Goal: Information Seeking & Learning: Learn about a topic

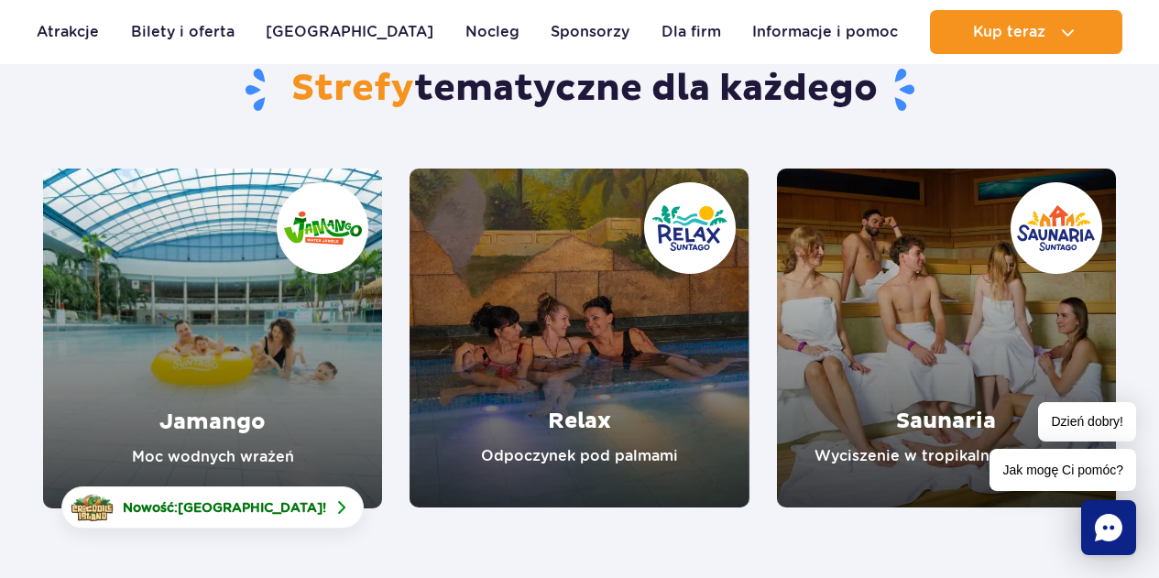
scroll to position [367, 0]
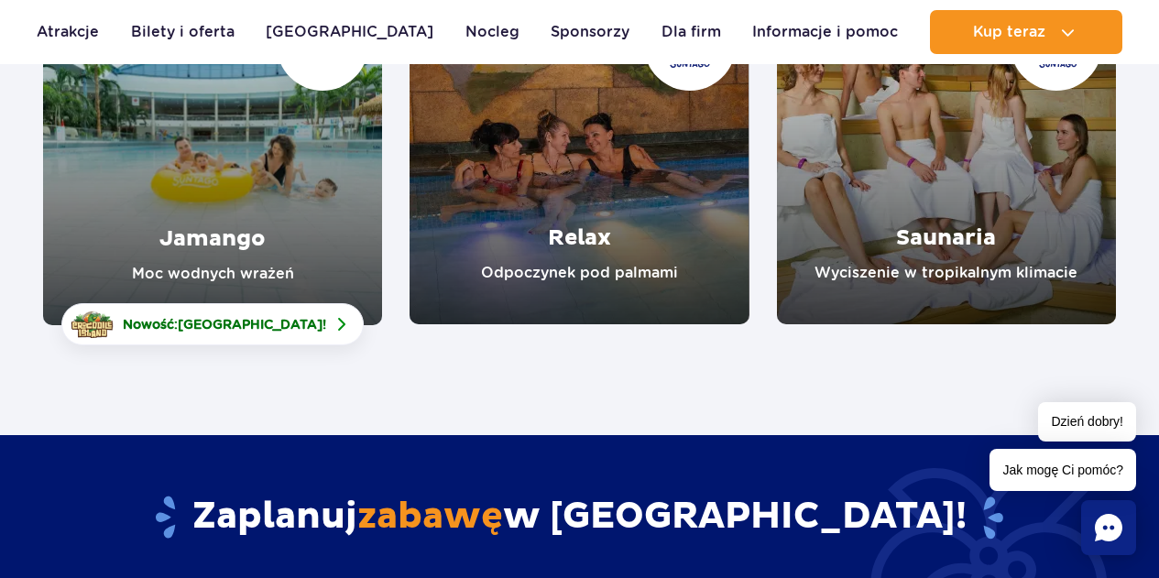
click at [922, 219] on link "Saunaria" at bounding box center [946, 154] width 339 height 339
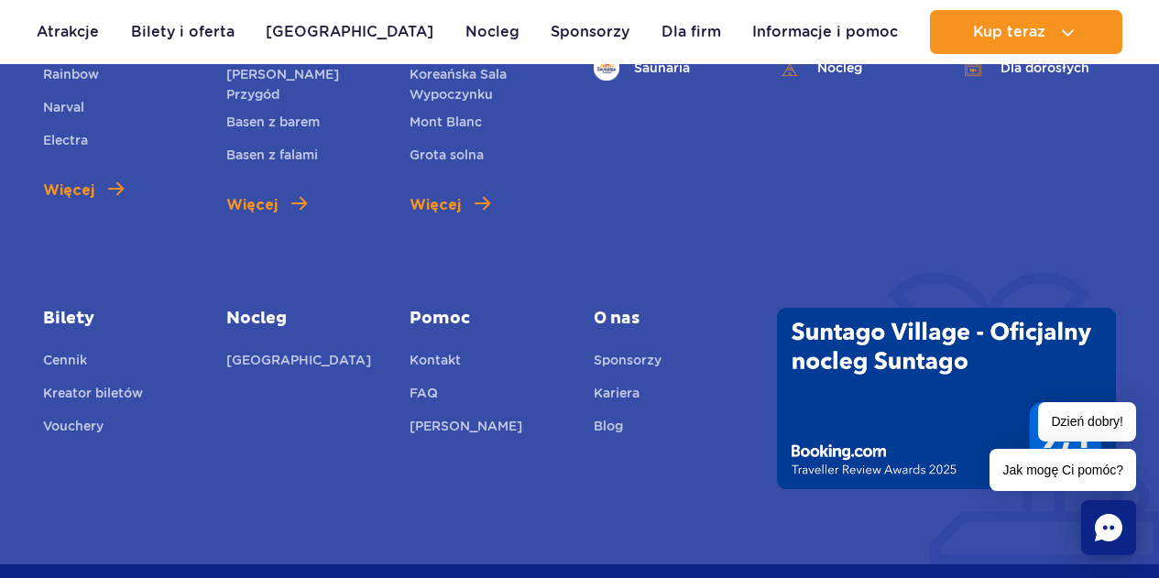
scroll to position [4491, 0]
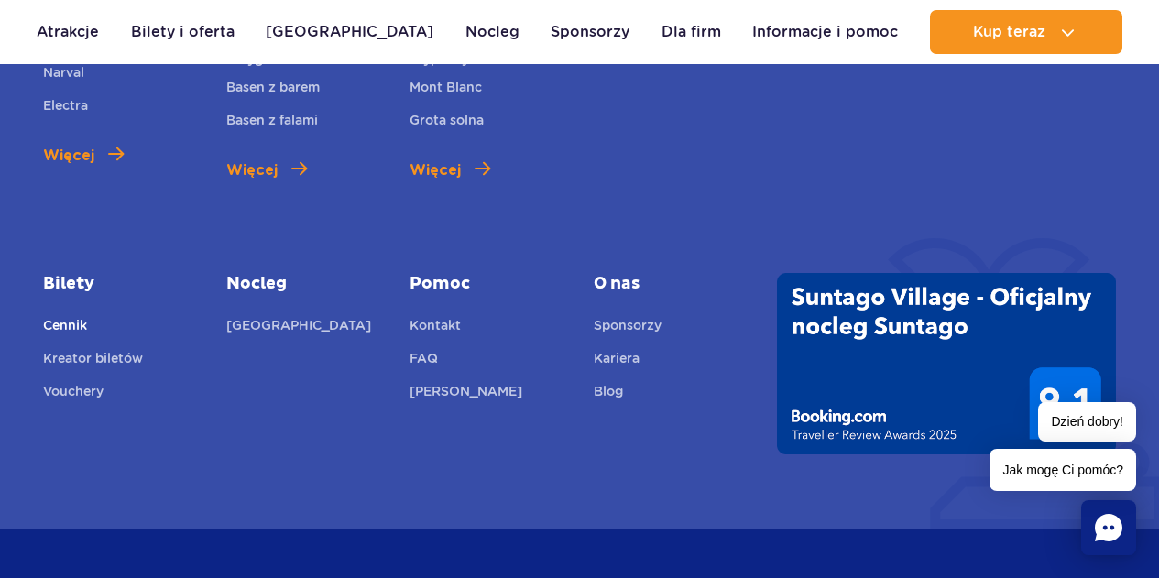
click at [60, 315] on link "Cennik" at bounding box center [65, 328] width 44 height 26
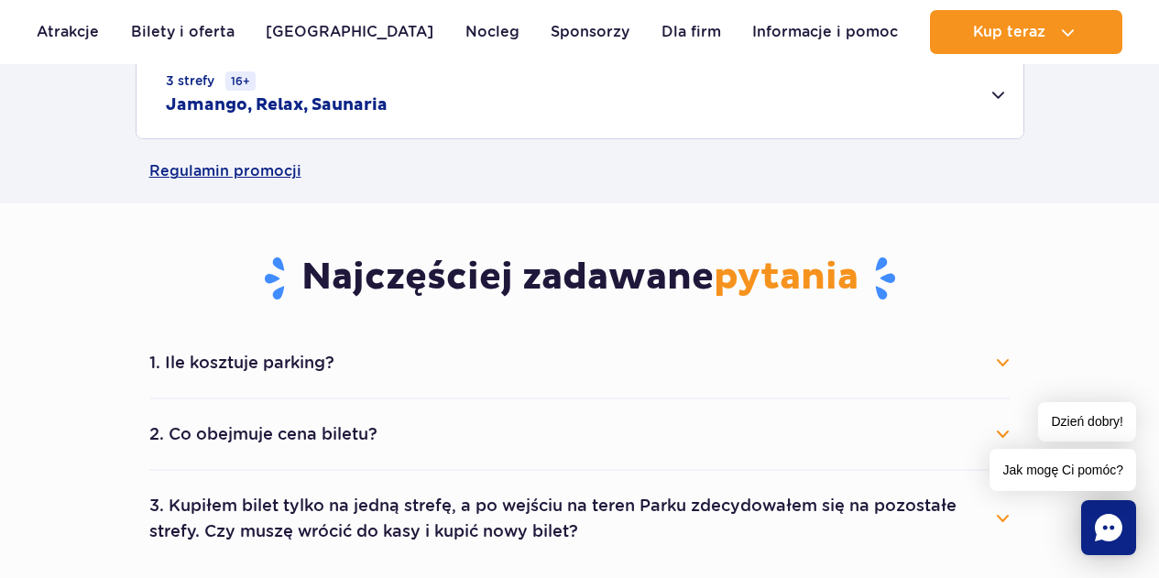
scroll to position [1100, 0]
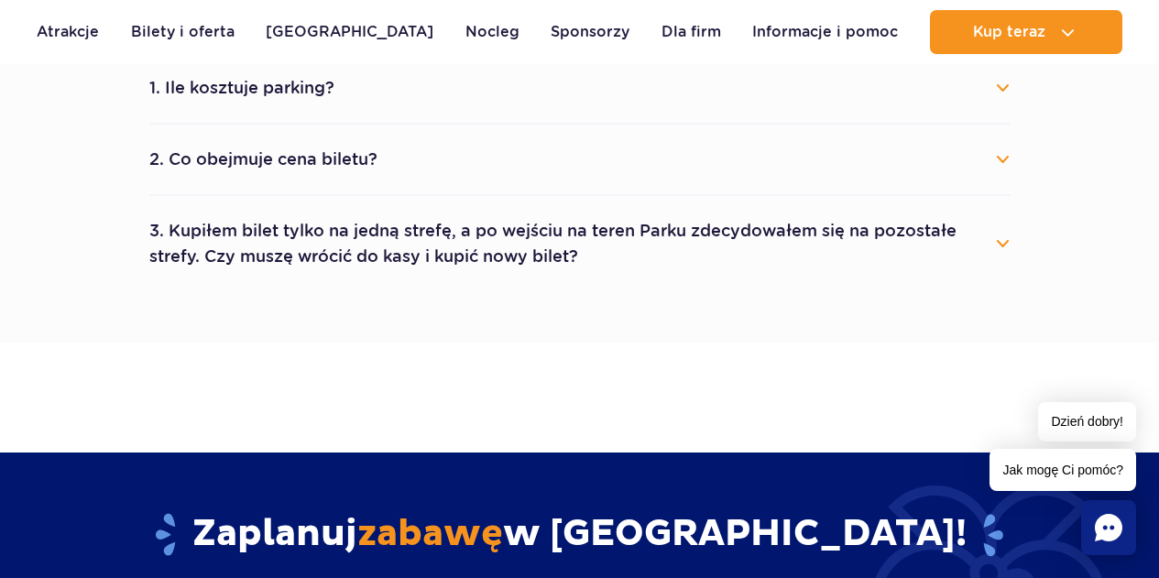
click at [308, 166] on button "2. Co obejmuje cena biletu?" at bounding box center [579, 159] width 861 height 40
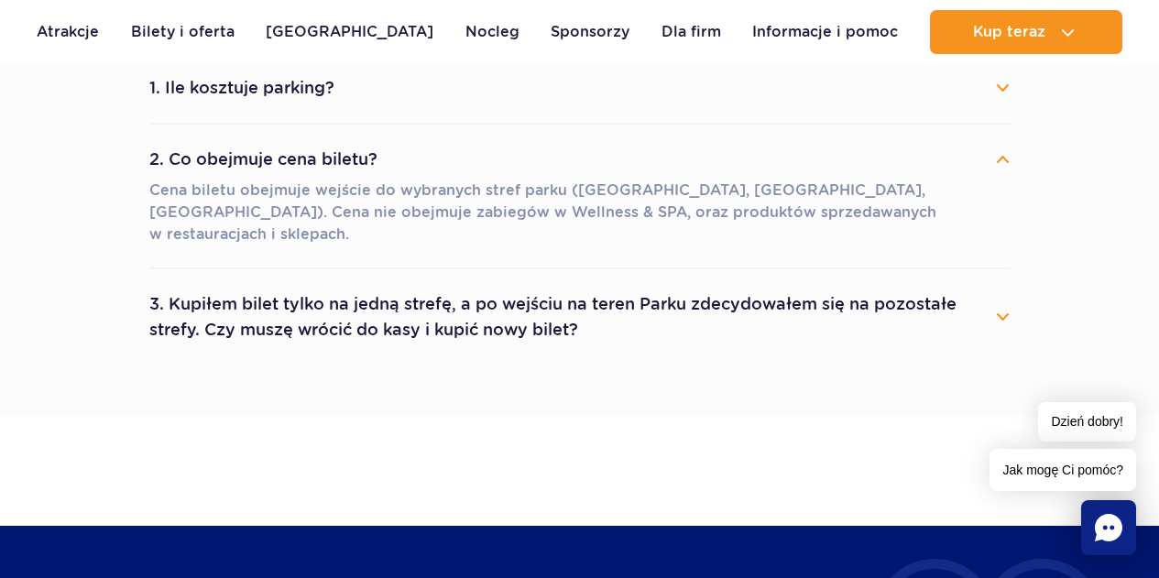
click at [433, 269] on li "3. Kupiłem bilet tylko na jedną strefę, a po wejściu na teren Parku zdecydowałe…" at bounding box center [579, 316] width 861 height 95
click at [436, 284] on button "3. Kupiłem bilet tylko na jedną strefę, a po wejściu na teren Parku zdecydowałe…" at bounding box center [579, 317] width 861 height 66
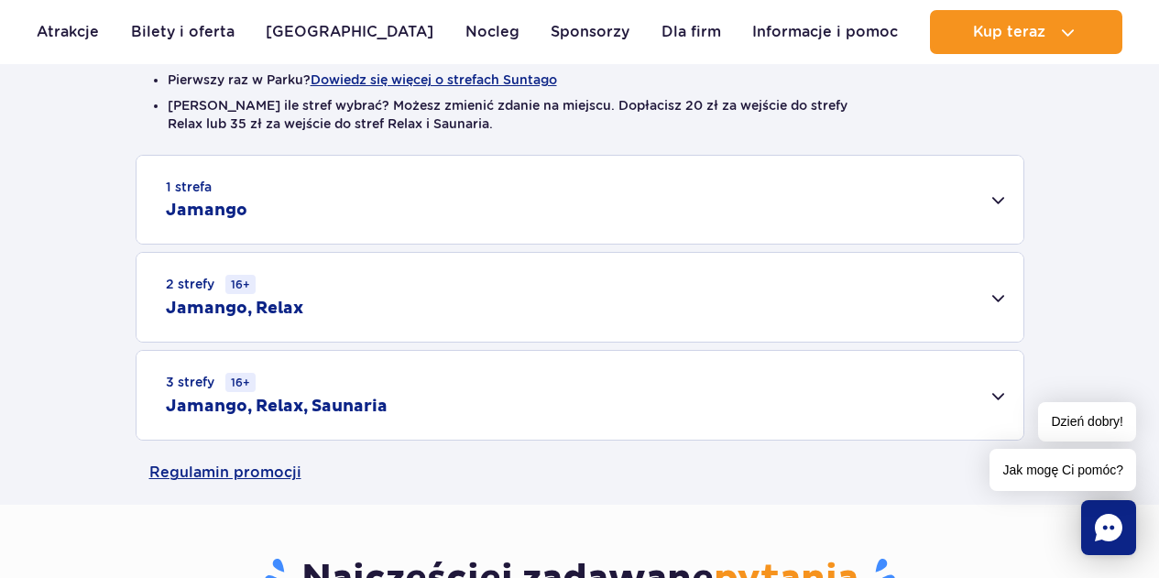
scroll to position [550, 0]
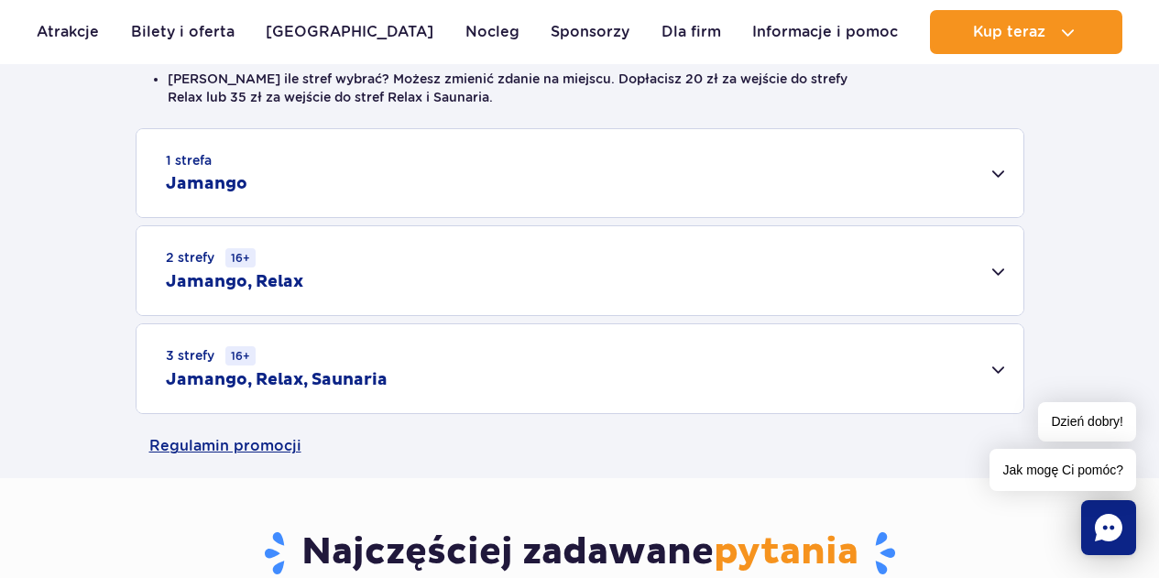
click at [456, 366] on div "3 strefy 16+ Jamango, Relax, Saunaria" at bounding box center [580, 368] width 887 height 89
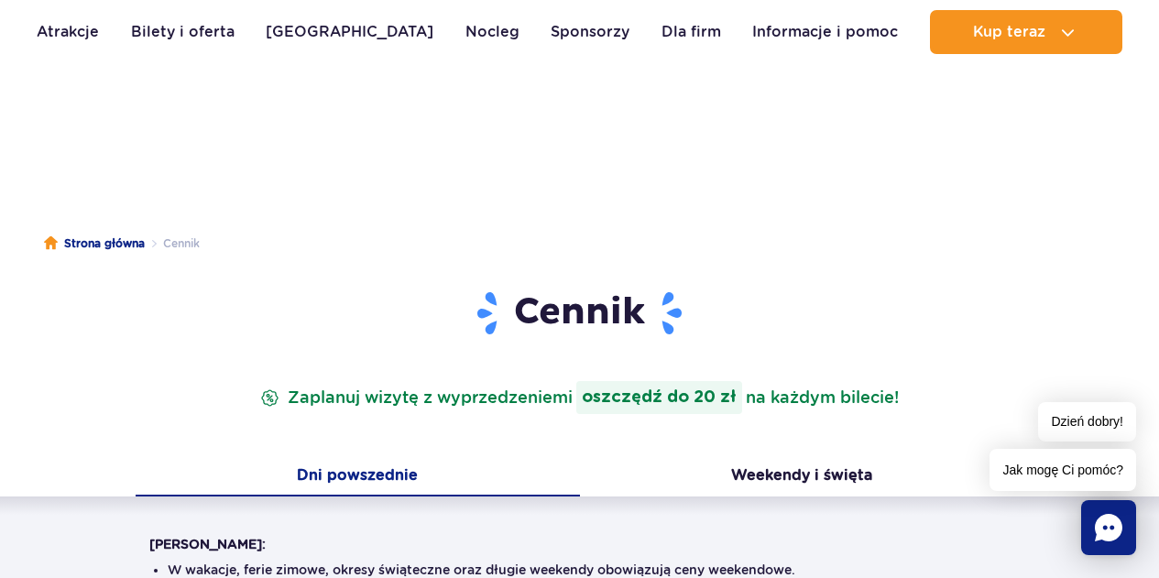
scroll to position [0, 0]
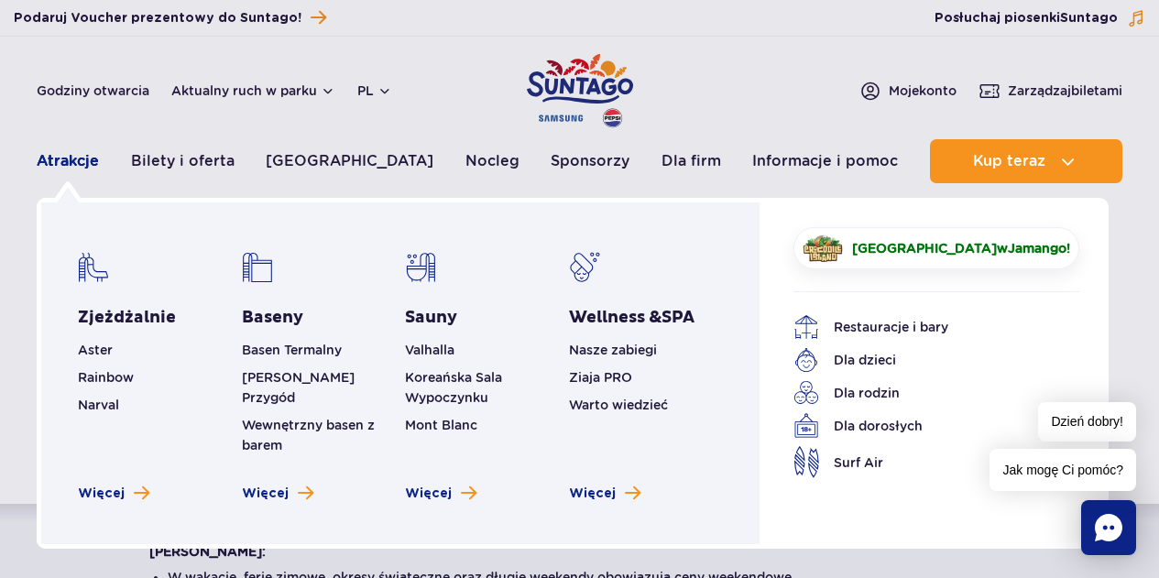
click at [81, 162] on link "Atrakcje" at bounding box center [68, 161] width 62 height 44
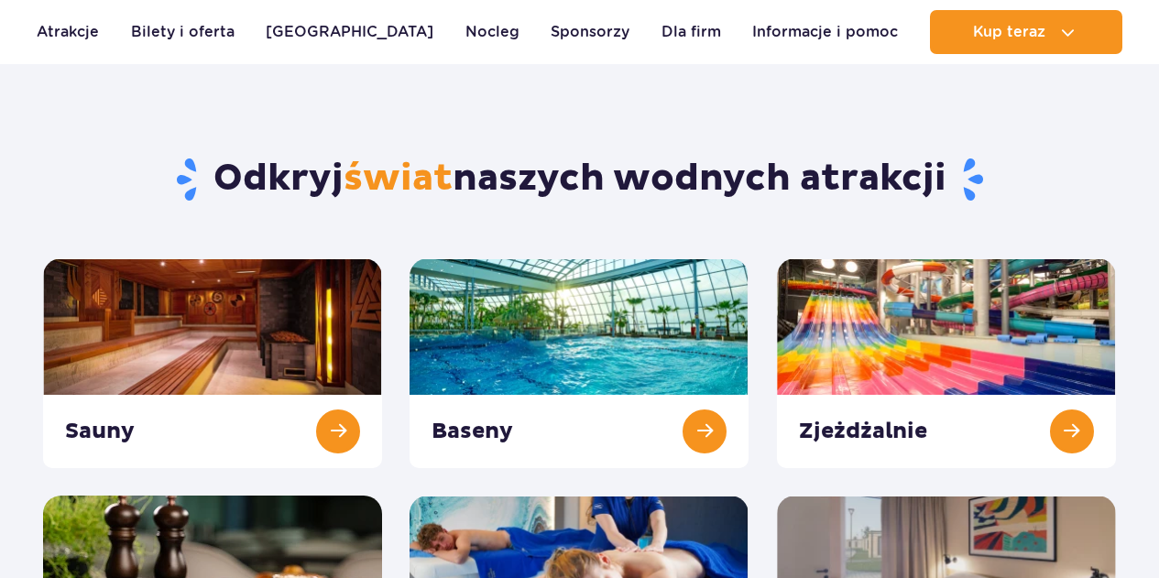
scroll to position [275, 0]
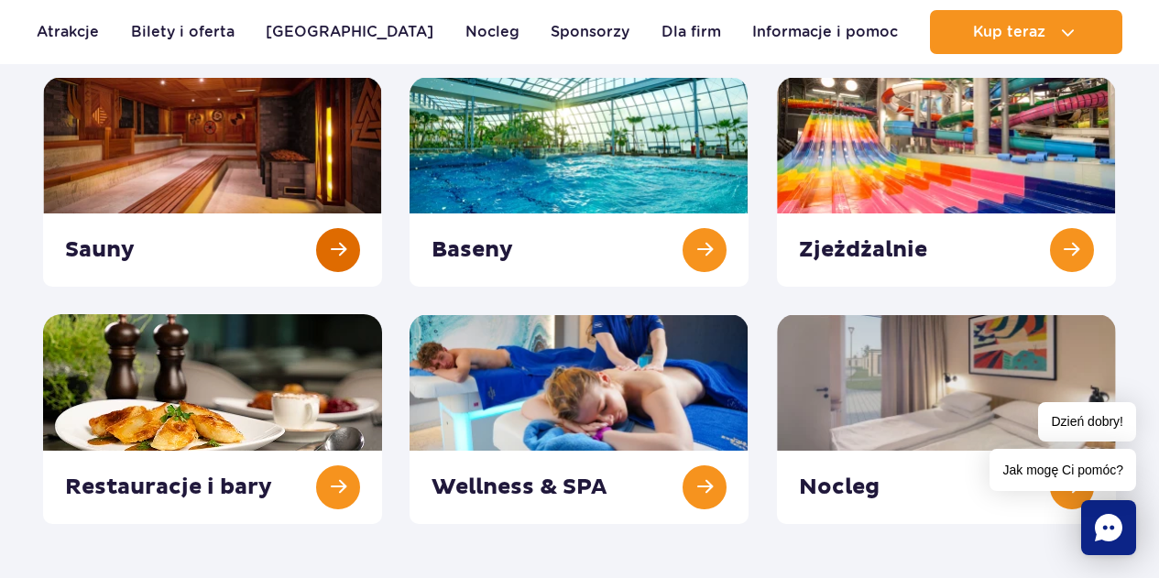
click at [243, 165] on link at bounding box center [212, 182] width 339 height 210
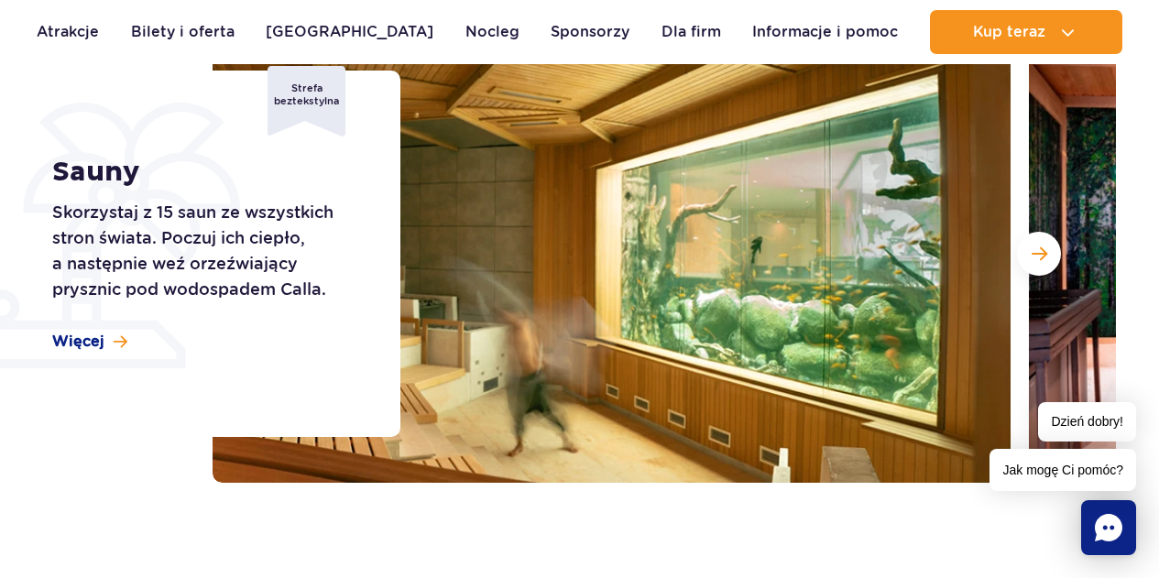
scroll to position [275, 0]
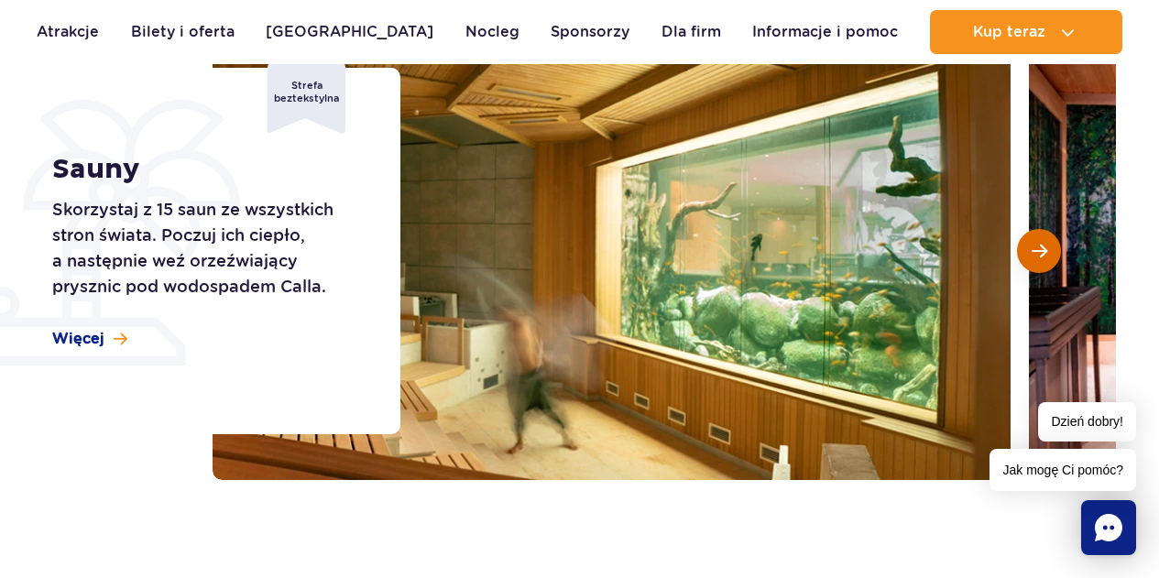
click at [1044, 250] on span "Następny slajd" at bounding box center [1040, 251] width 16 height 16
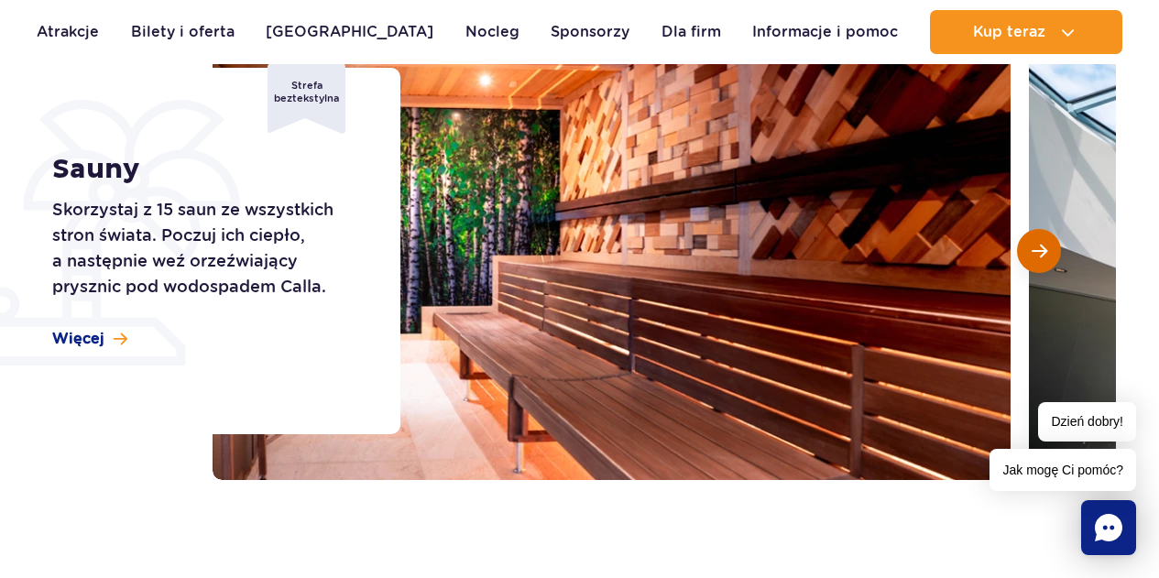
click at [1021, 251] on button "Następny slajd" at bounding box center [1039, 251] width 44 height 44
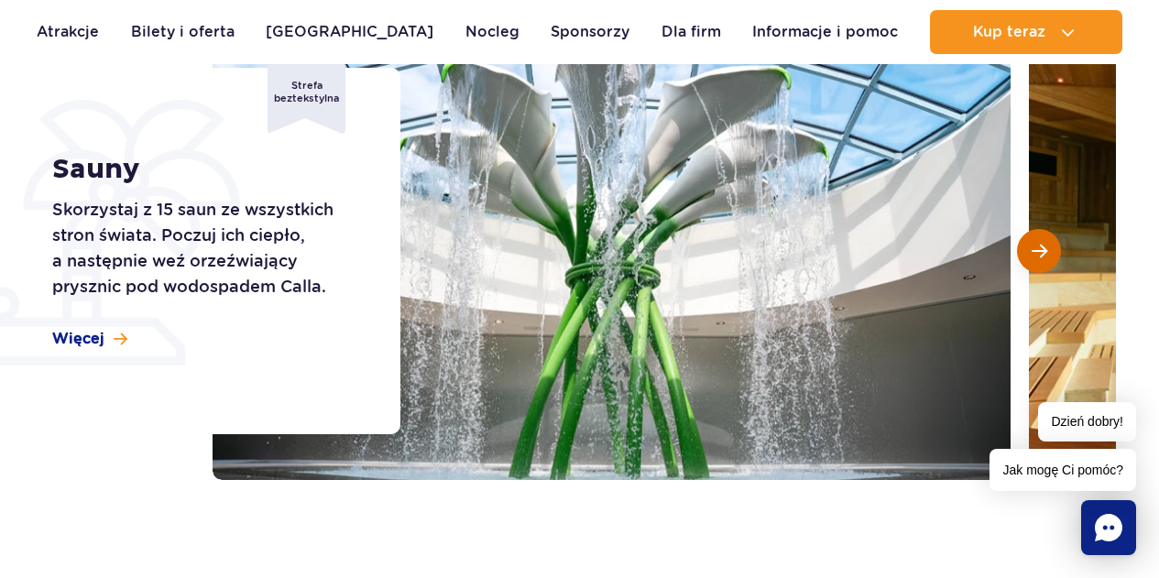
click at [1022, 250] on button "Następny slajd" at bounding box center [1039, 251] width 44 height 44
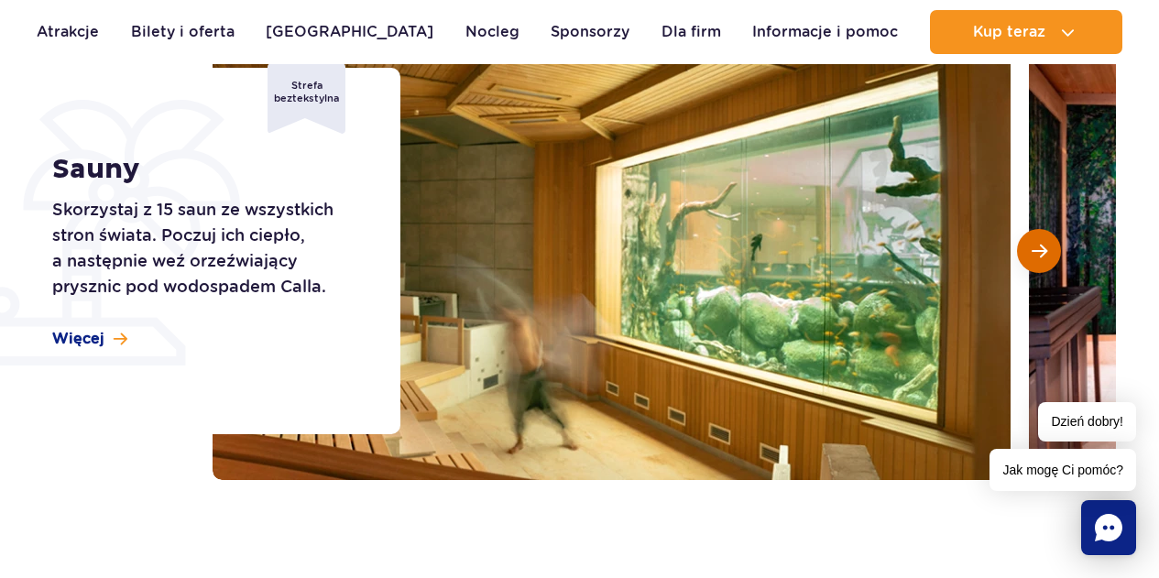
click at [1022, 250] on button "Następny slajd" at bounding box center [1039, 251] width 44 height 44
